Goal: Information Seeking & Learning: Learn about a topic

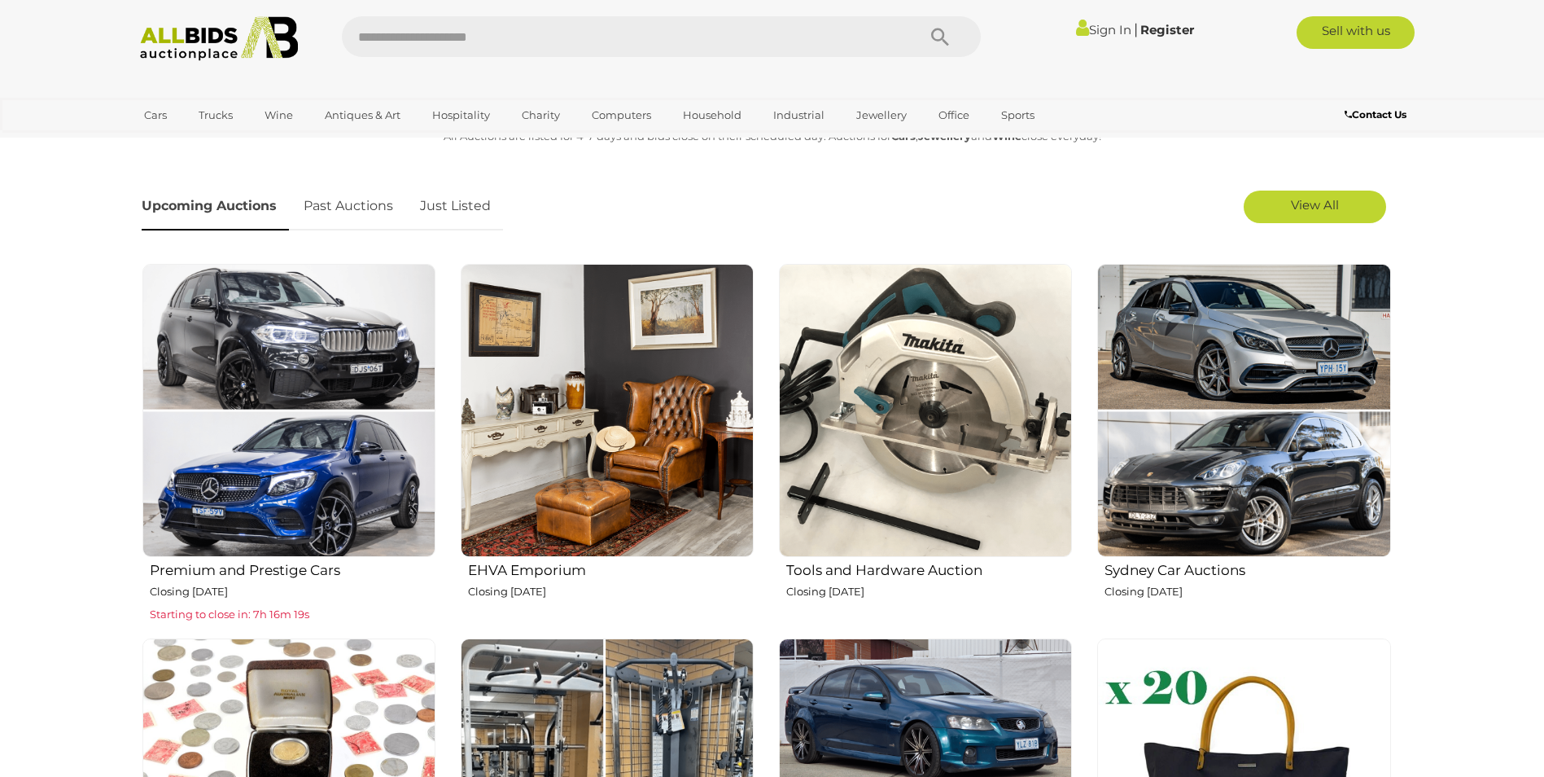
scroll to position [488, 0]
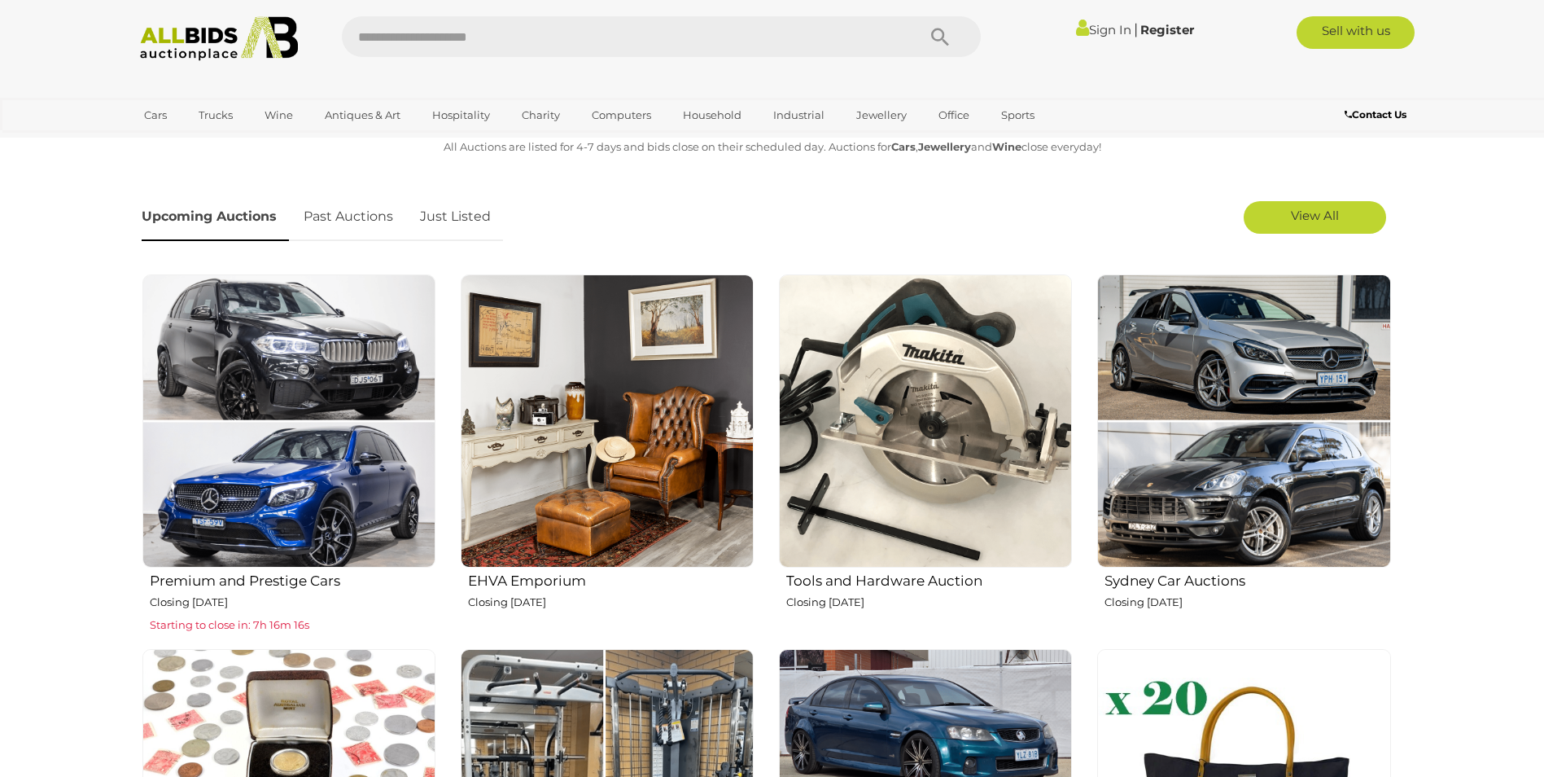
click at [878, 370] on img at bounding box center [925, 420] width 293 height 293
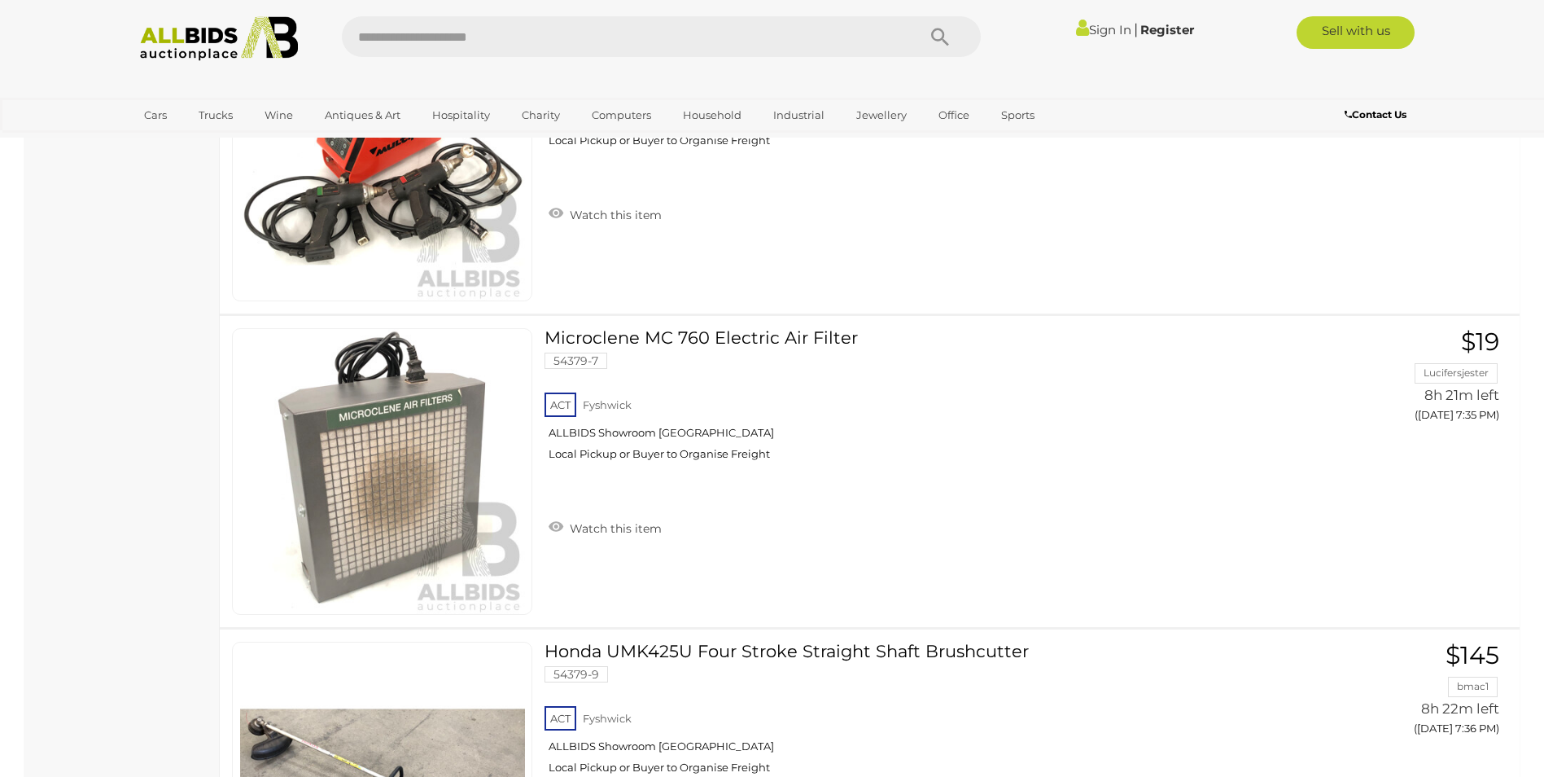
scroll to position [5861, 0]
click at [713, 343] on link "Microclene MC 760 Electric Air Filter 54379-7 ACT Fyshwick ALLBIDS Showroom Fys…" at bounding box center [924, 399] width 734 height 145
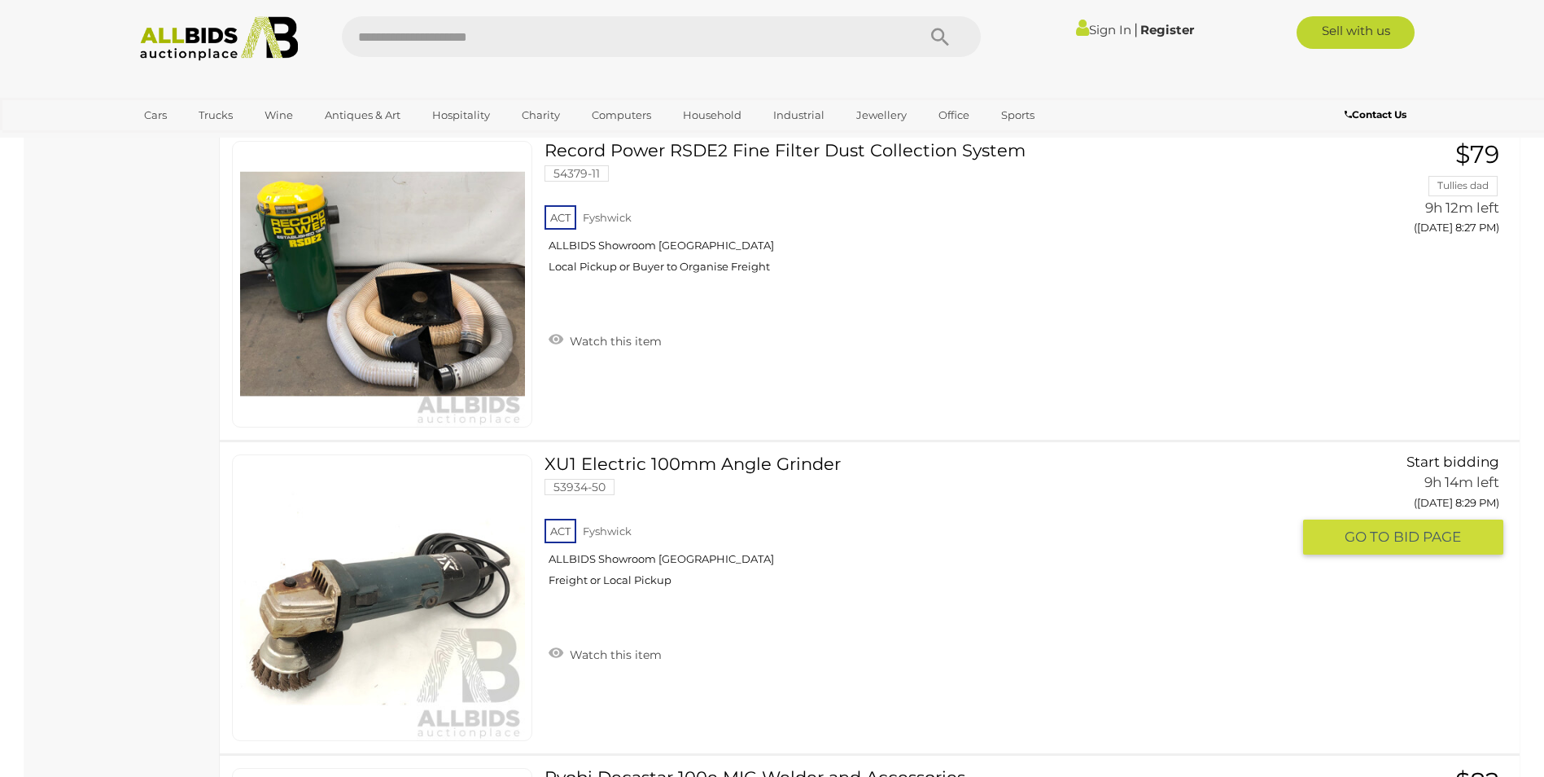
scroll to position [10975, 0]
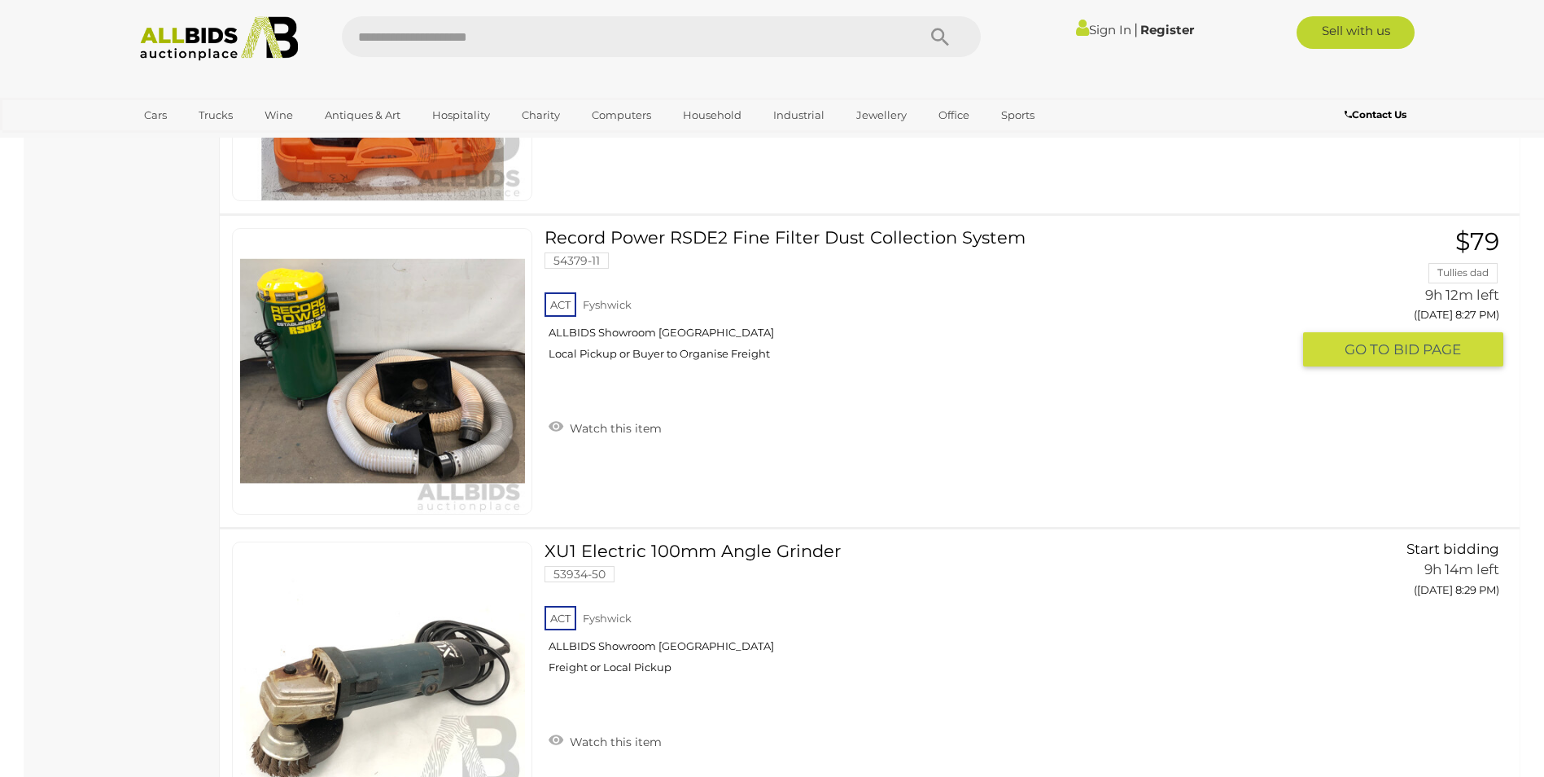
click at [335, 364] on link at bounding box center [382, 371] width 300 height 287
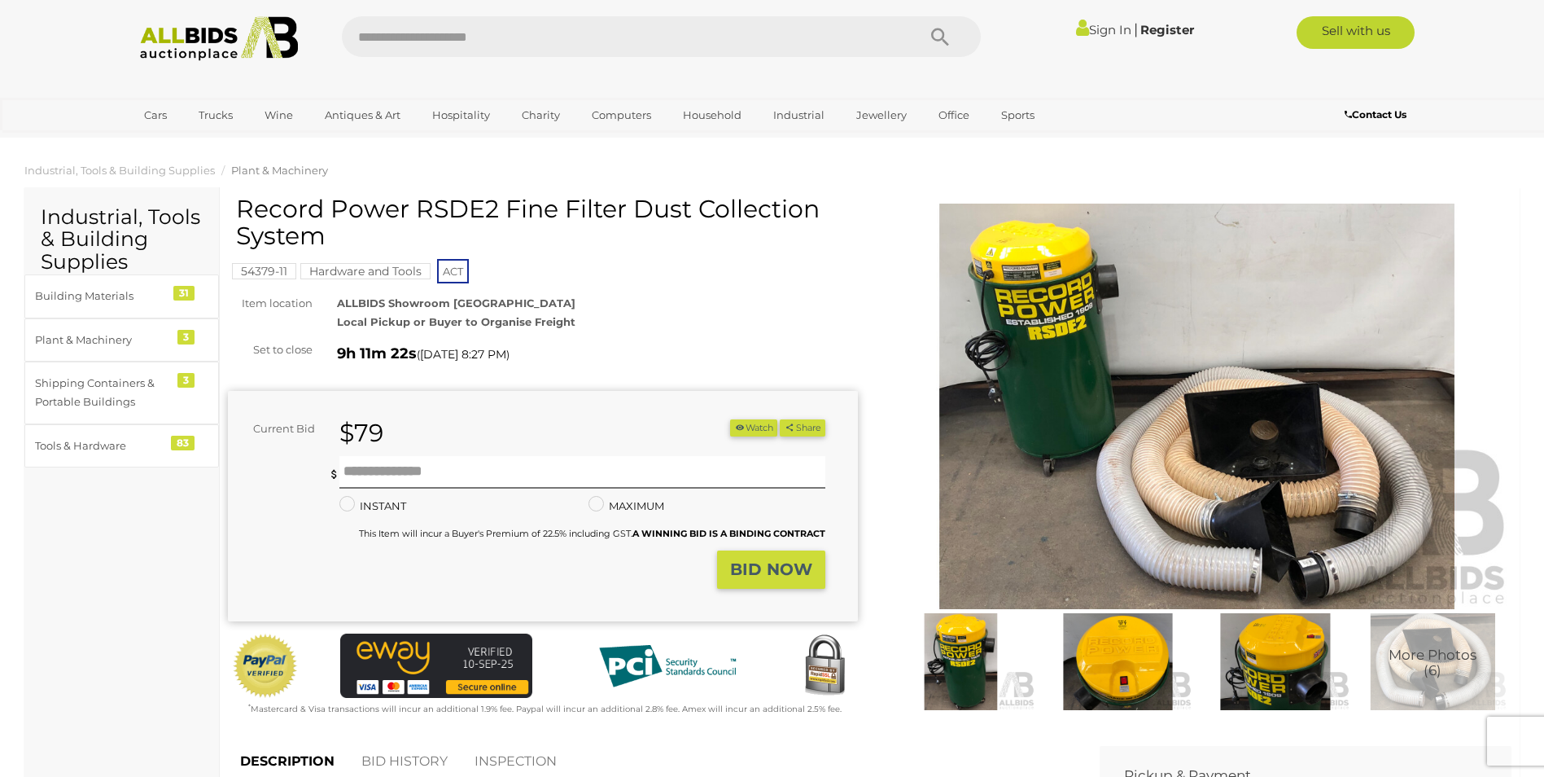
click at [453, 206] on h1 "Record Power RSDE2 Fine Filter Dust Collection System" at bounding box center [545, 222] width 618 height 54
click at [452, 205] on h1 "Record Power RSDE2 Fine Filter Dust Collection System" at bounding box center [545, 222] width 618 height 54
copy h1 "RSDE2"
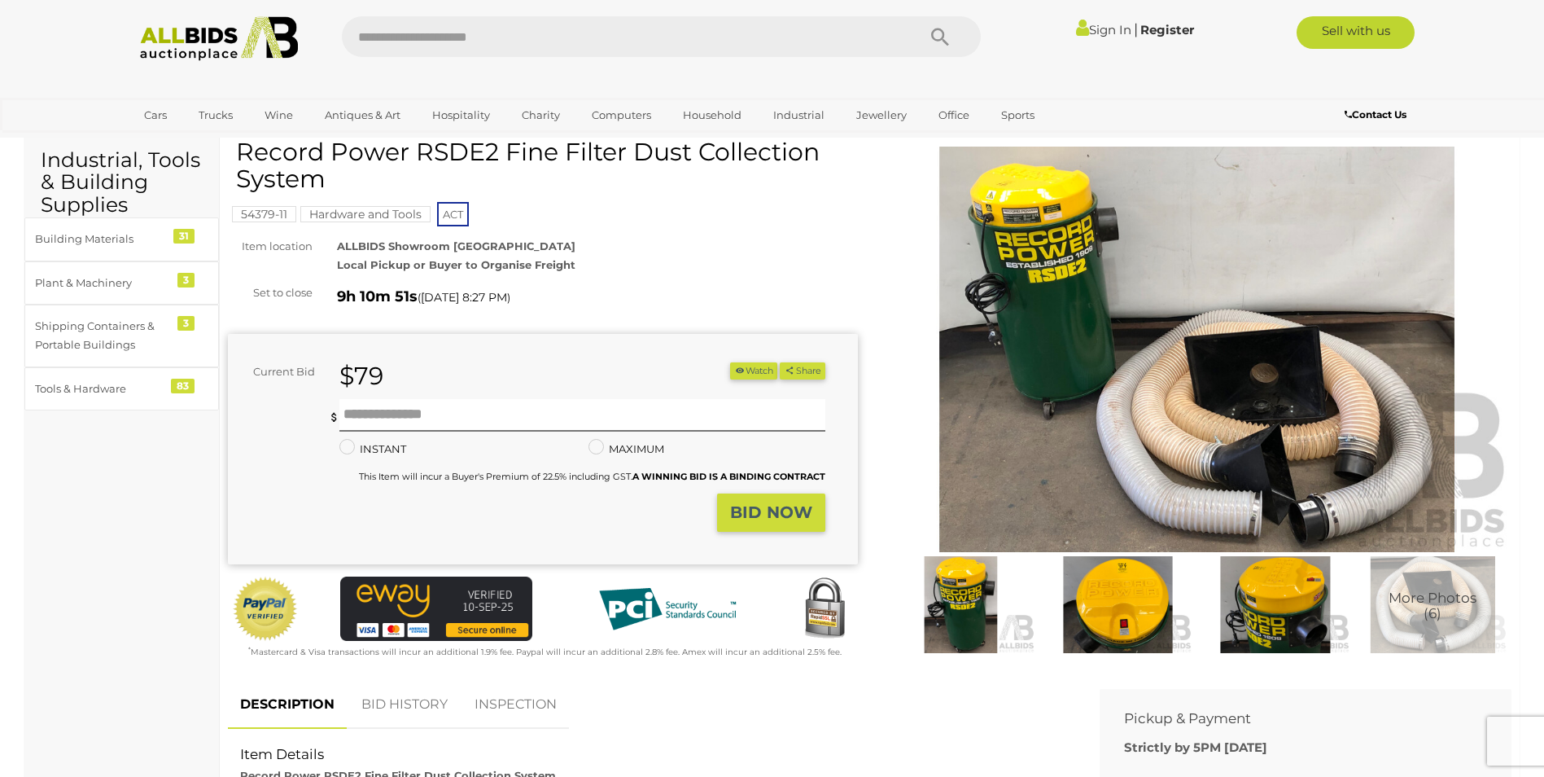
scroll to position [81, 0]
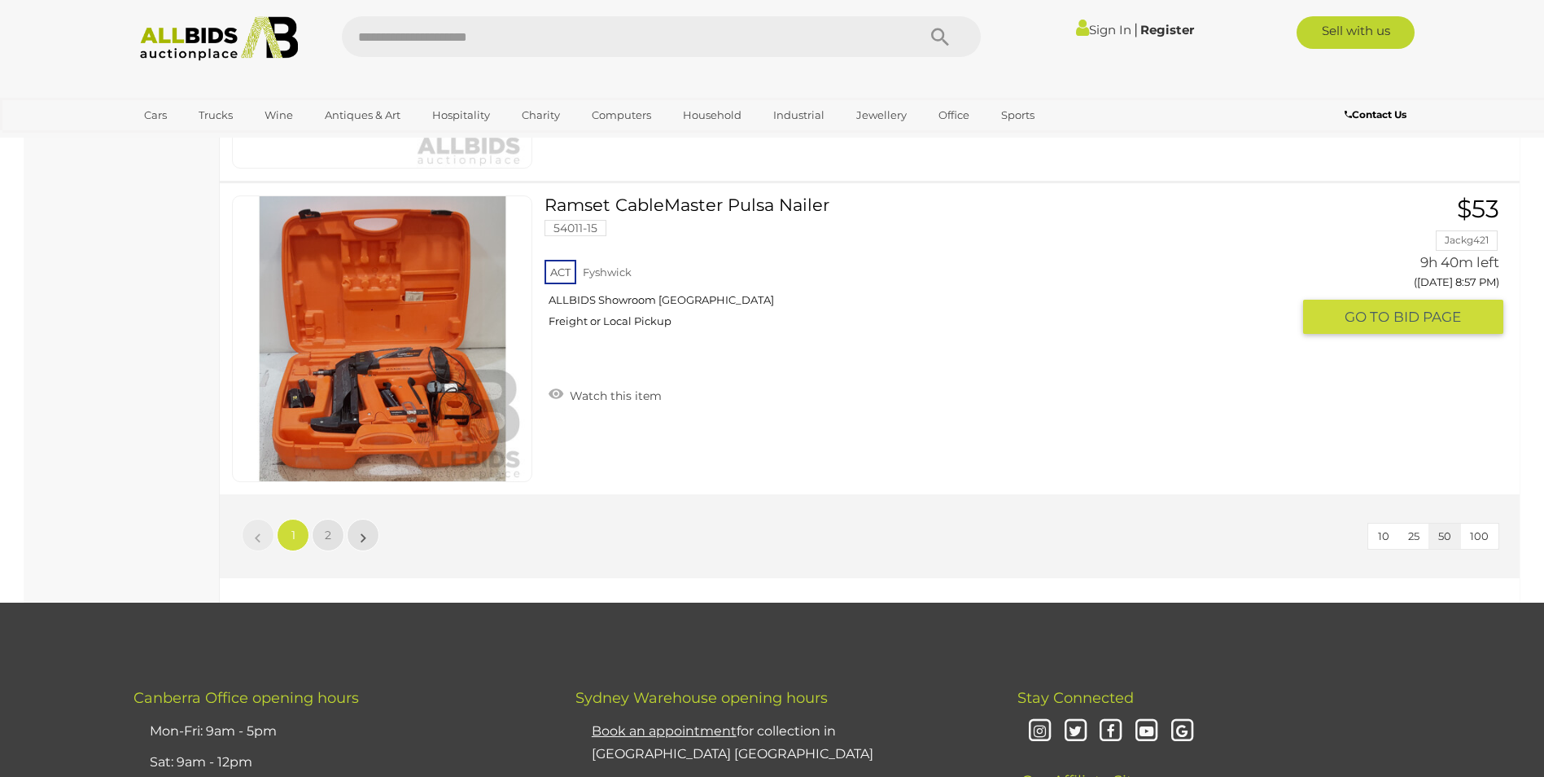
scroll to position [15371, 0]
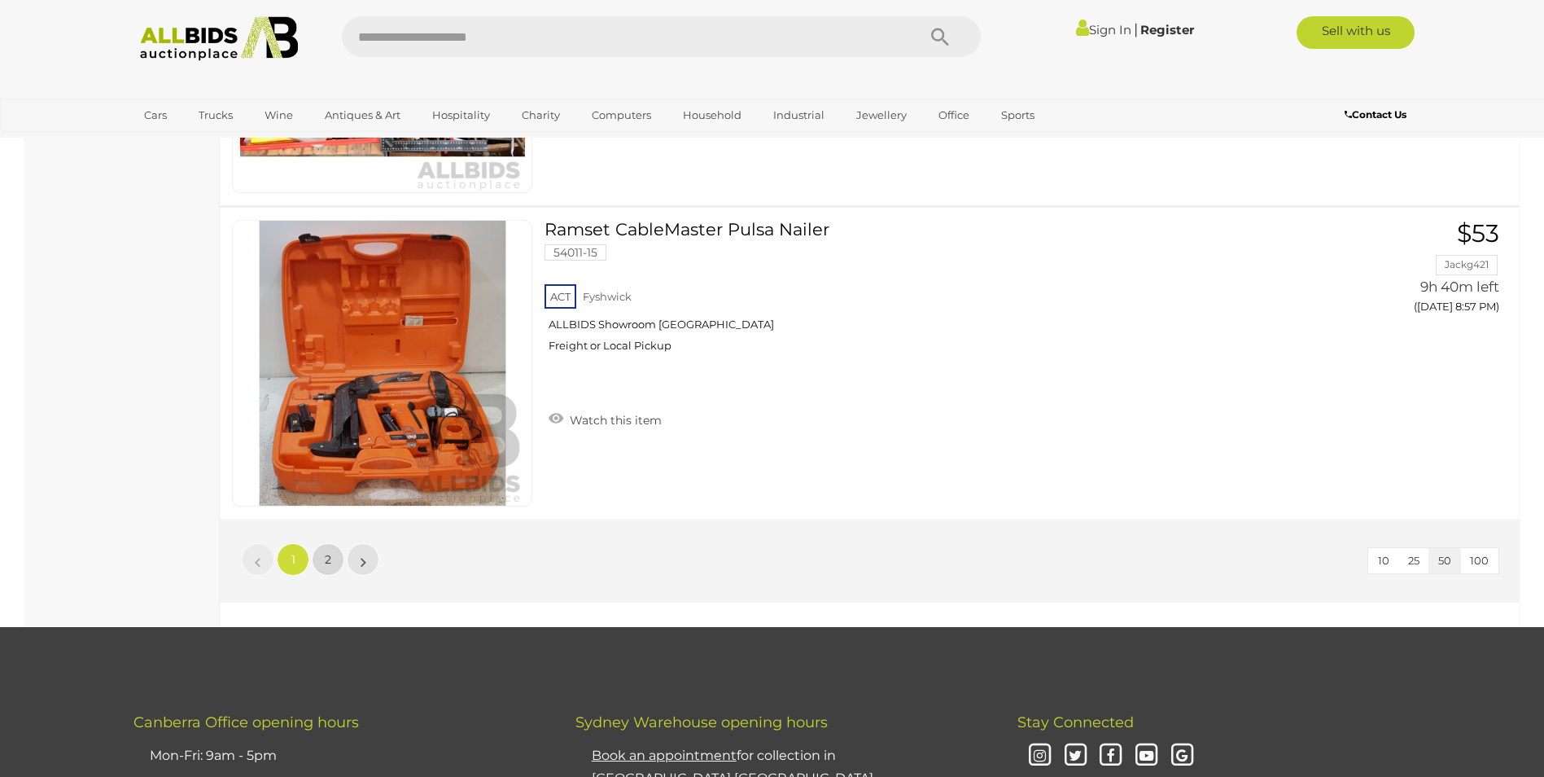
click at [331, 559] on link "2" at bounding box center [328, 559] width 33 height 33
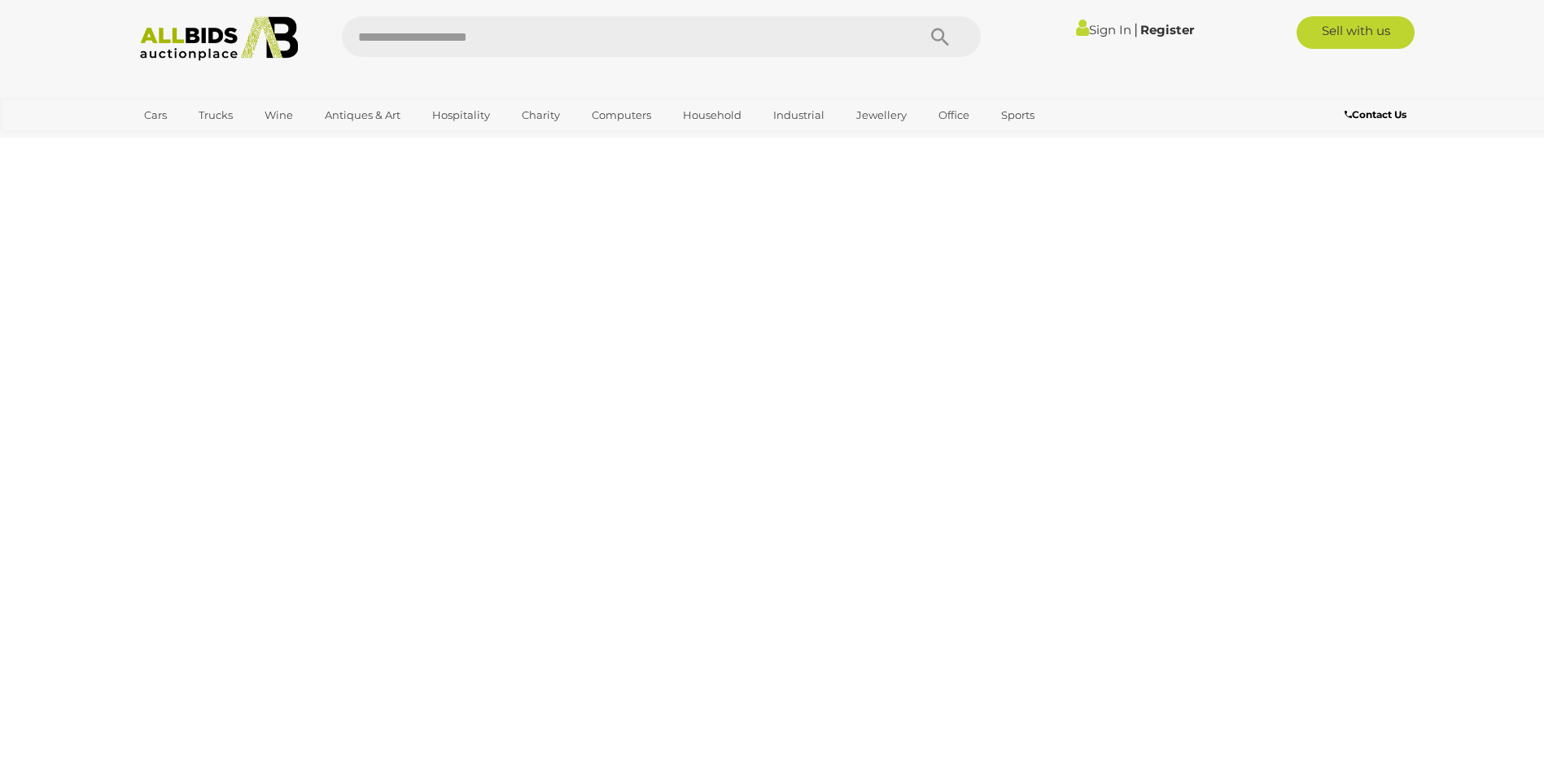
scroll to position [56, 0]
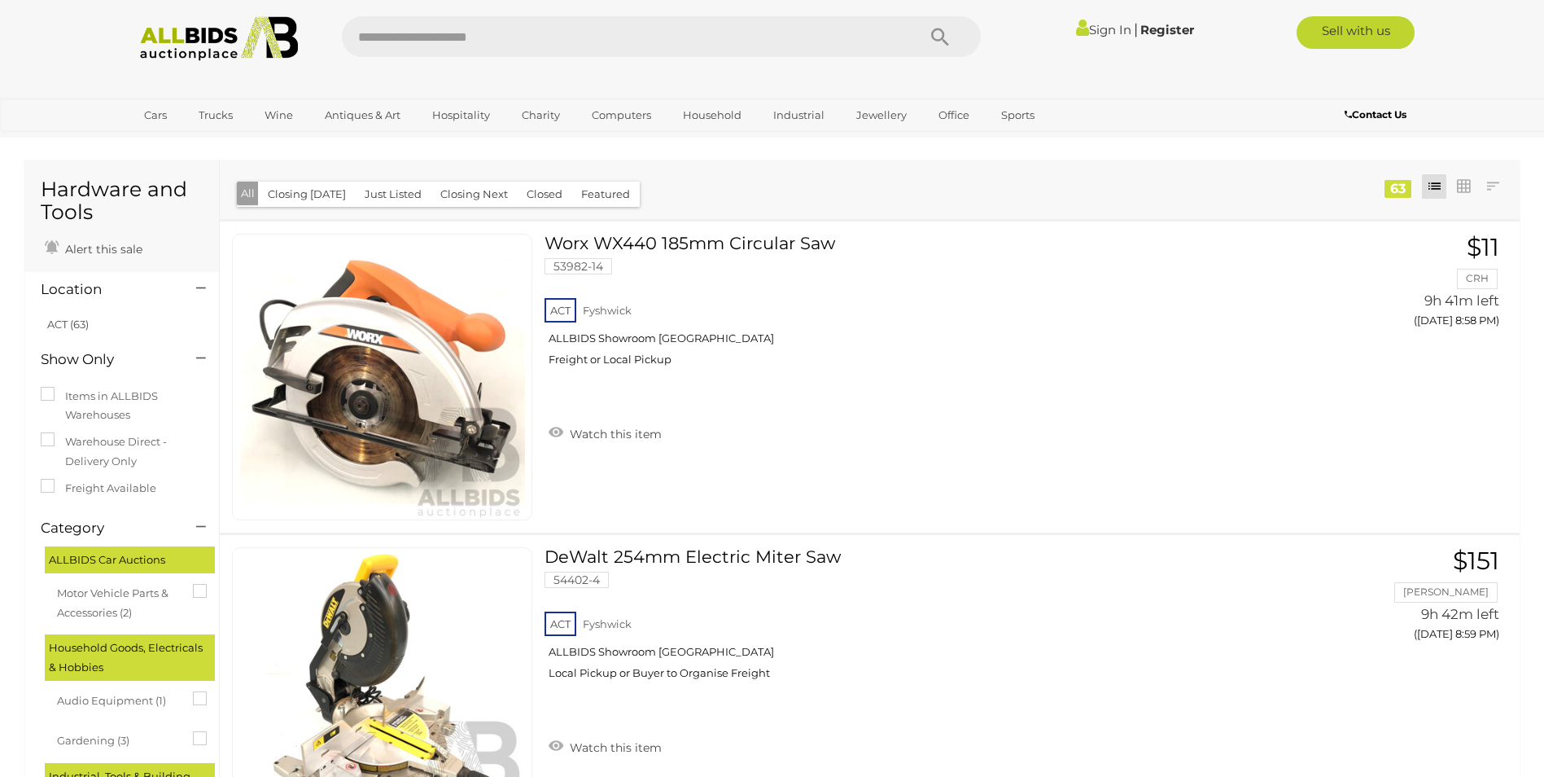
click at [492, 48] on input "text" at bounding box center [621, 36] width 558 height 41
type input "**********"
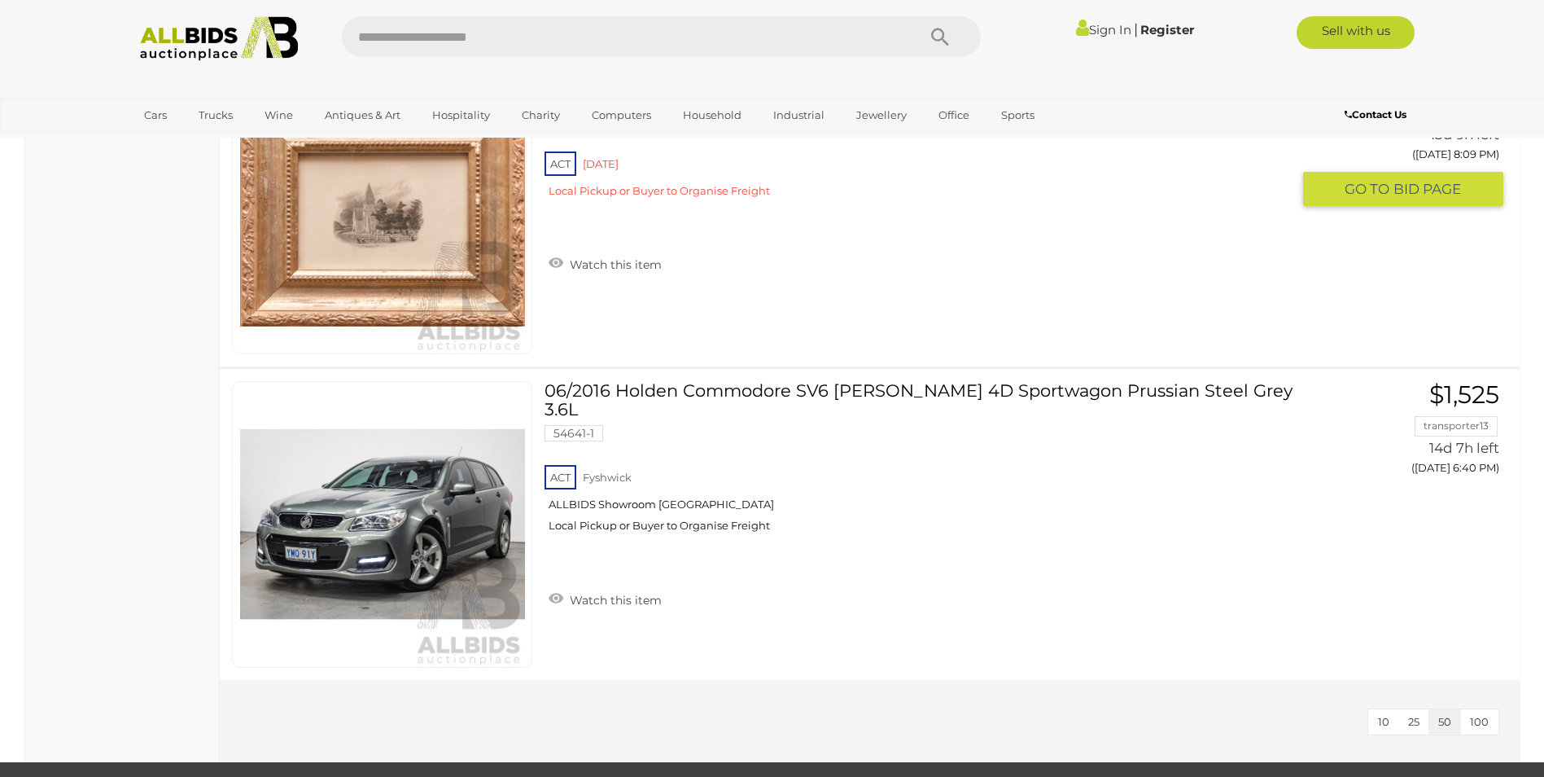
scroll to position [10013, 0]
